Goal: Check status: Check status

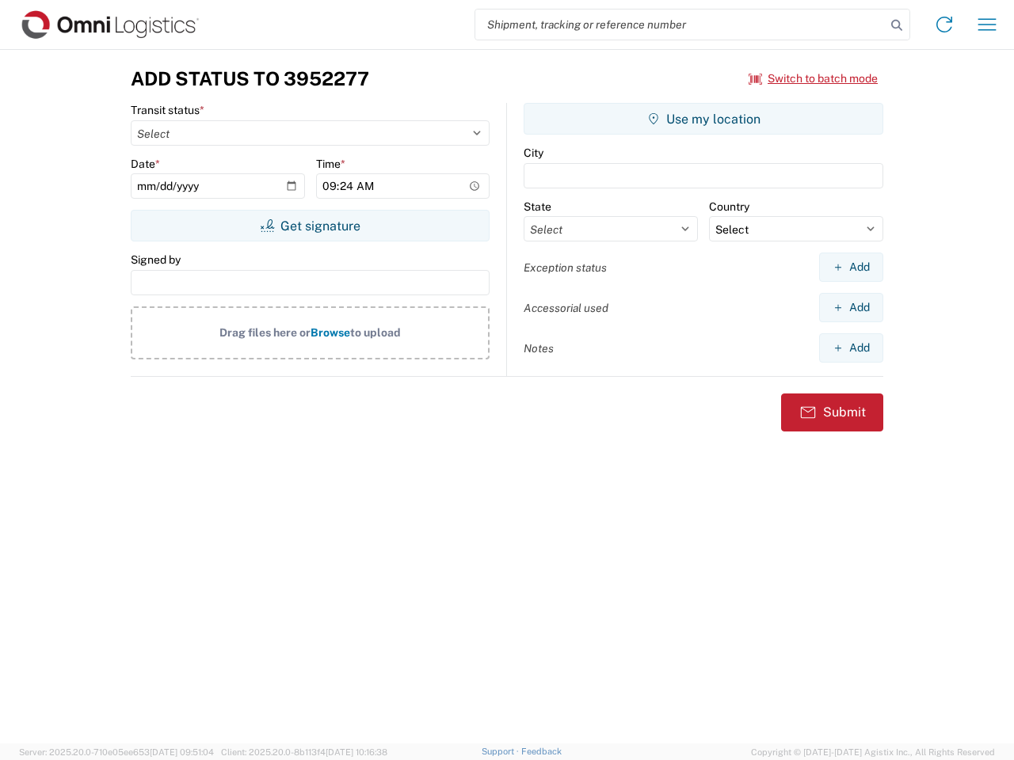
click at [680, 25] on input "search" at bounding box center [680, 25] width 410 height 30
click at [897, 25] on icon at bounding box center [897, 25] width 22 height 22
click at [944, 25] on icon at bounding box center [944, 24] width 25 height 25
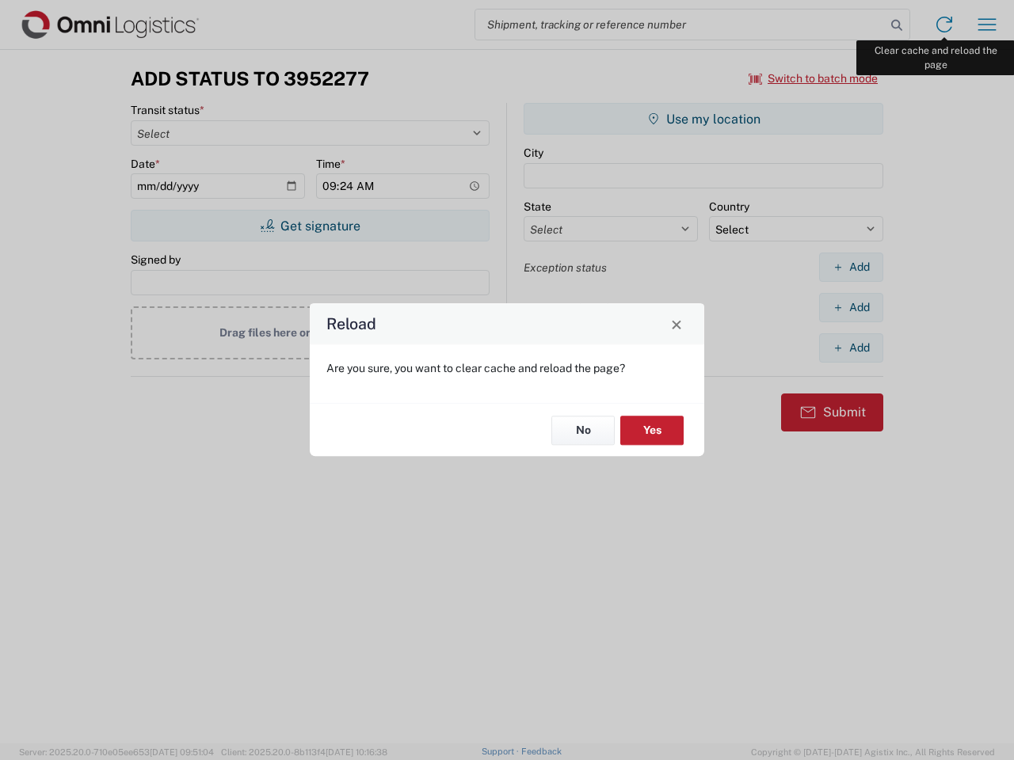
click at [987, 25] on div "Reload Are you sure, you want to clear cache and reload the page? No Yes" at bounding box center [507, 380] width 1014 height 760
click at [813, 78] on div "Reload Are you sure, you want to clear cache and reload the page? No Yes" at bounding box center [507, 380] width 1014 height 760
click at [310, 226] on div "Reload Are you sure, you want to clear cache and reload the page? No Yes" at bounding box center [507, 380] width 1014 height 760
click at [703, 119] on div "Reload Are you sure, you want to clear cache and reload the page? No Yes" at bounding box center [507, 380] width 1014 height 760
click at [851, 267] on div "Reload Are you sure, you want to clear cache and reload the page? No Yes" at bounding box center [507, 380] width 1014 height 760
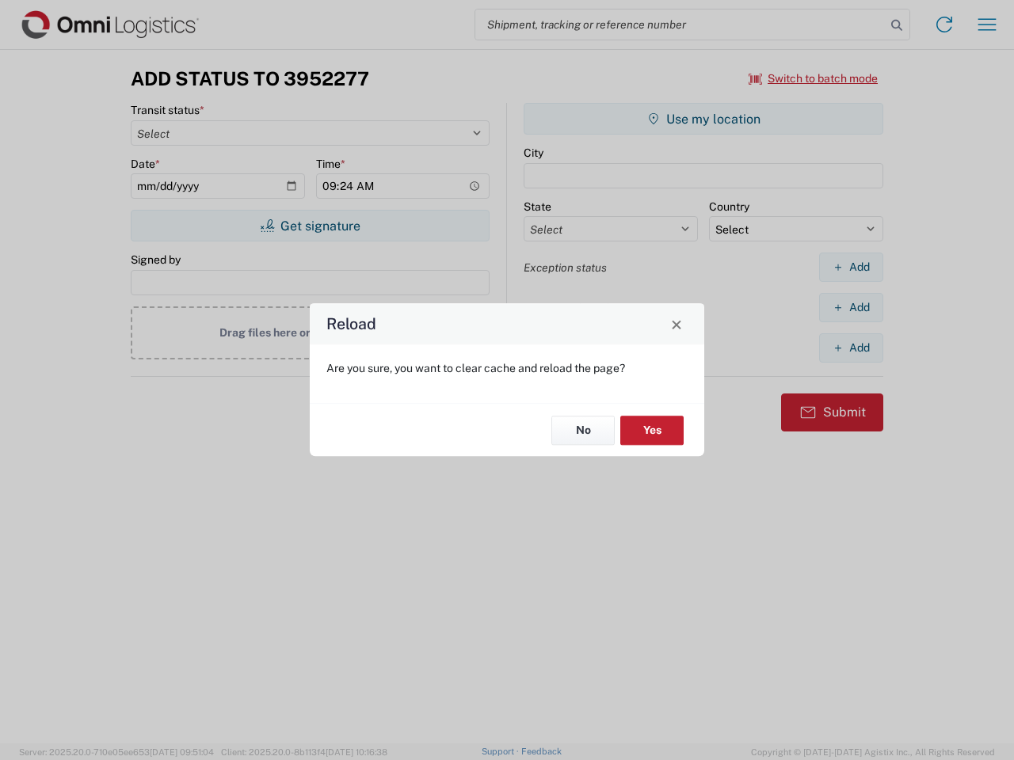
click at [851, 307] on div "Reload Are you sure, you want to clear cache and reload the page? No Yes" at bounding box center [507, 380] width 1014 height 760
click at [851, 348] on div "Reload Are you sure, you want to clear cache and reload the page? No Yes" at bounding box center [507, 380] width 1014 height 760
